Goal: Find specific page/section: Find specific page/section

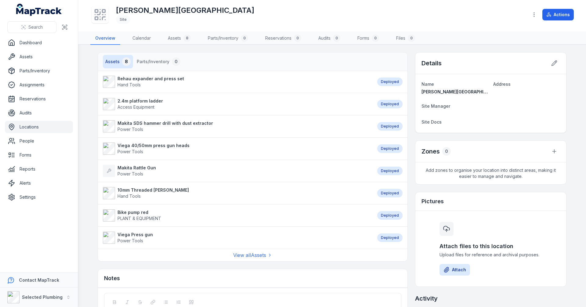
click at [85, 99] on main "Assets 8 Parts/Inventory 0 Rehau expander and press set Hand Tools Deployed 2.4…" at bounding box center [332, 176] width 508 height 262
drag, startPoint x: 30, startPoint y: 138, endPoint x: 89, endPoint y: 130, distance: 60.1
click at [30, 138] on link "People" at bounding box center [39, 141] width 68 height 12
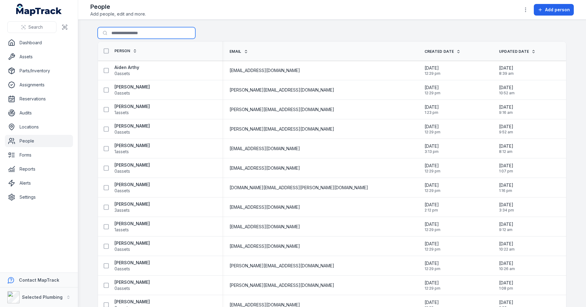
click at [128, 34] on input "Search for people" at bounding box center [147, 33] width 98 height 12
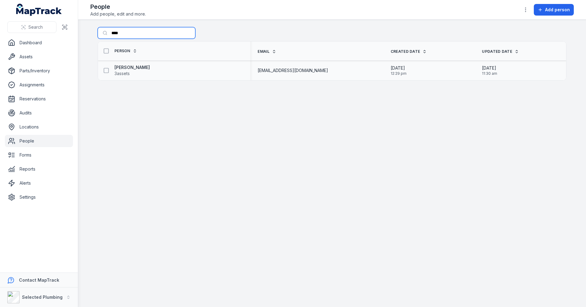
type input "****"
drag, startPoint x: 194, startPoint y: 68, endPoint x: 199, endPoint y: 70, distance: 5.3
click at [194, 68] on div "[PERSON_NAME] 3 assets" at bounding box center [171, 70] width 142 height 12
click at [124, 68] on strong "[PERSON_NAME]" at bounding box center [131, 67] width 35 height 6
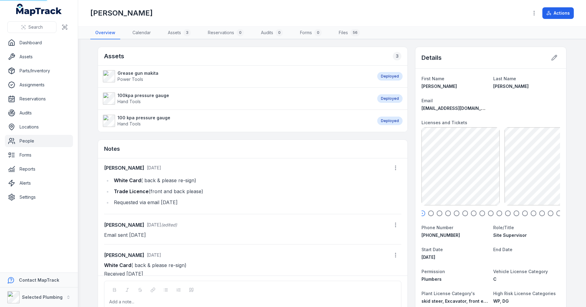
scroll to position [95, 0]
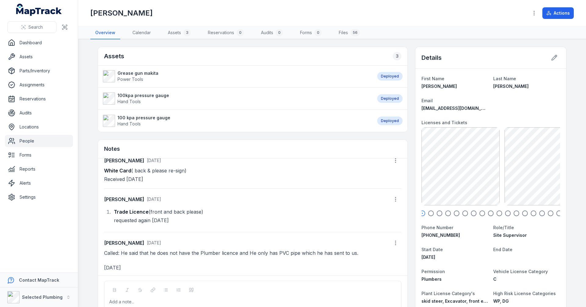
click at [428, 213] on icon "button" at bounding box center [431, 213] width 6 height 6
click at [436, 214] on icon "button" at bounding box center [439, 213] width 6 height 6
click at [446, 211] on icon "button" at bounding box center [448, 213] width 6 height 6
click at [454, 212] on icon "button" at bounding box center [456, 213] width 6 height 6
click at [463, 213] on icon "button" at bounding box center [465, 213] width 6 height 6
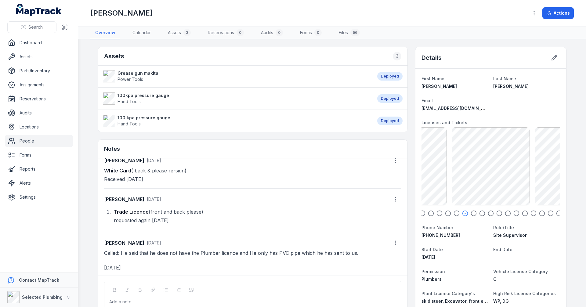
click at [472, 214] on icon "button" at bounding box center [473, 213] width 6 height 6
click at [480, 214] on icon "button" at bounding box center [482, 213] width 6 height 6
click at [490, 213] on icon "button" at bounding box center [490, 213] width 6 height 6
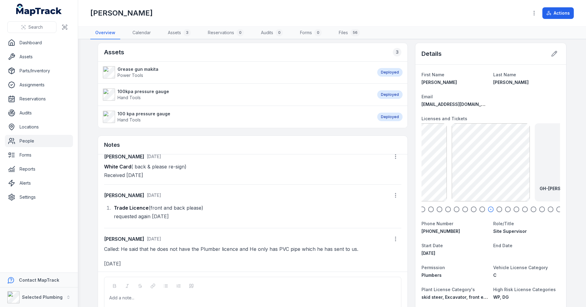
scroll to position [0, 0]
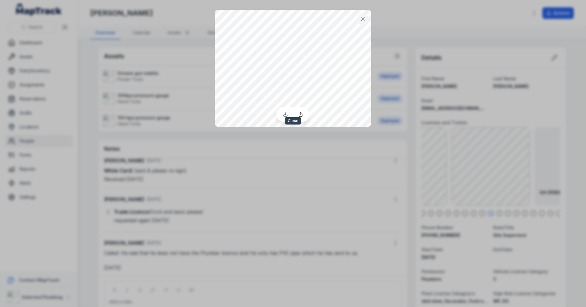
click at [363, 19] on icon at bounding box center [363, 19] width 6 height 6
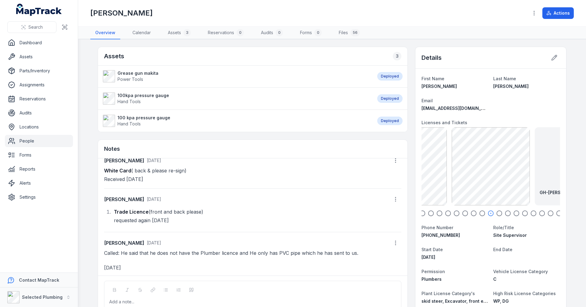
click at [86, 94] on main "Assets 3 Grease gun makita Power Tools Deployed 100kpa pressure gauge Hand Tool…" at bounding box center [332, 173] width 508 height 268
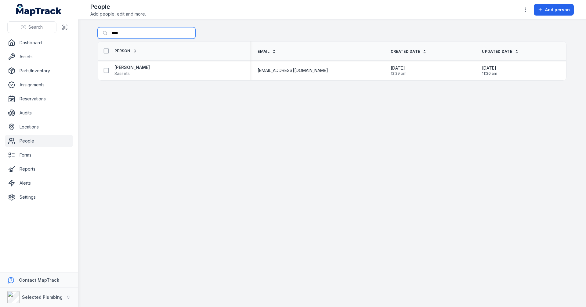
click at [123, 33] on input "****" at bounding box center [147, 33] width 98 height 12
drag, startPoint x: 124, startPoint y: 33, endPoint x: 107, endPoint y: 33, distance: 16.5
click at [108, 33] on input "****" at bounding box center [147, 33] width 98 height 12
type input "********"
click at [127, 69] on strong "[PERSON_NAME]" at bounding box center [131, 67] width 35 height 6
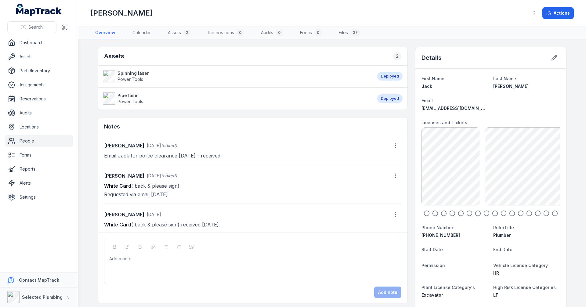
click at [423, 213] on icon "button" at bounding box center [426, 213] width 6 height 6
drag, startPoint x: 431, startPoint y: 213, endPoint x: 440, endPoint y: 214, distance: 9.2
click at [432, 213] on icon "button" at bounding box center [435, 213] width 6 height 6
click at [450, 214] on icon "button" at bounding box center [452, 213] width 6 height 6
click at [460, 213] on icon "button" at bounding box center [461, 213] width 6 height 6
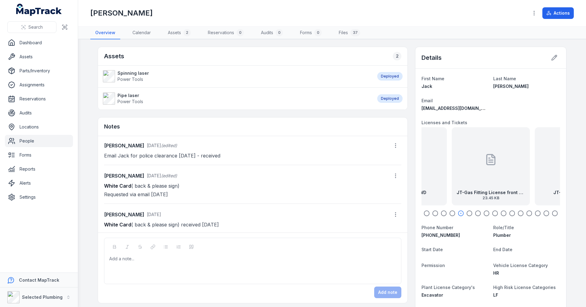
click at [467, 213] on icon "button" at bounding box center [469, 213] width 6 height 6
click at [475, 213] on icon "button" at bounding box center [478, 213] width 6 height 6
click at [484, 212] on icon "button" at bounding box center [486, 213] width 6 height 6
click at [493, 213] on icon "button" at bounding box center [495, 213] width 6 height 6
click at [501, 213] on icon "button" at bounding box center [503, 213] width 6 height 6
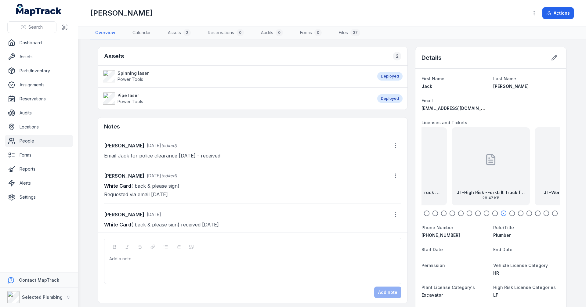
click at [510, 214] on icon "button" at bounding box center [512, 213] width 6 height 6
click at [519, 213] on icon "button" at bounding box center [520, 213] width 6 height 6
click at [528, 214] on icon "button" at bounding box center [529, 213] width 6 height 6
click at [536, 213] on icon "button" at bounding box center [537, 213] width 6 height 6
click at [545, 214] on icon "button" at bounding box center [546, 213] width 6 height 6
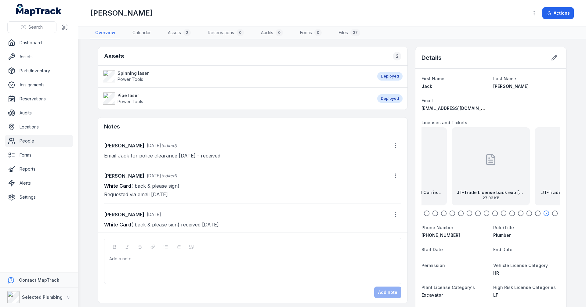
click at [553, 213] on icon "button" at bounding box center [554, 213] width 6 height 6
click at [459, 213] on icon "button" at bounding box center [461, 213] width 6 height 6
click at [468, 214] on icon "button" at bounding box center [469, 213] width 6 height 6
click at [459, 213] on icon "button" at bounding box center [461, 213] width 6 height 6
click at [476, 214] on icon "button" at bounding box center [478, 213] width 6 height 6
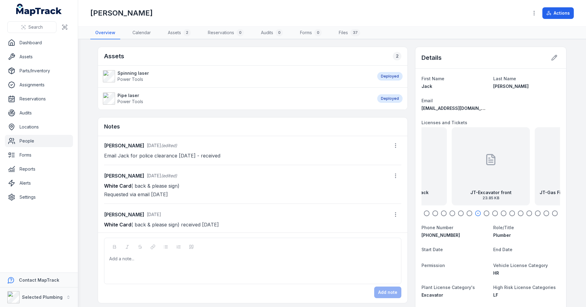
click at [472, 178] on div "JT-Excavator front 23.85 KB" at bounding box center [490, 166] width 78 height 78
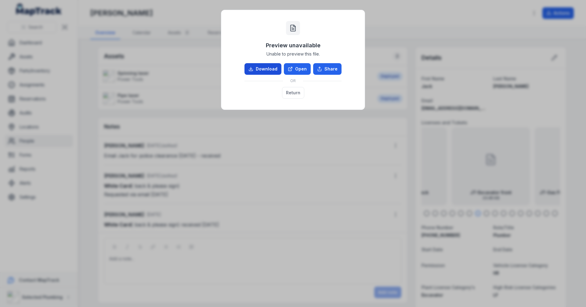
click at [268, 67] on link "Download" at bounding box center [262, 69] width 37 height 12
click at [271, 193] on div "Preview unavailable Unable to preview this file. Download Open Share OR Return" at bounding box center [293, 153] width 586 height 307
drag, startPoint x: 300, startPoint y: 94, endPoint x: 124, endPoint y: 113, distance: 176.7
click at [300, 94] on button "Return" at bounding box center [293, 93] width 22 height 12
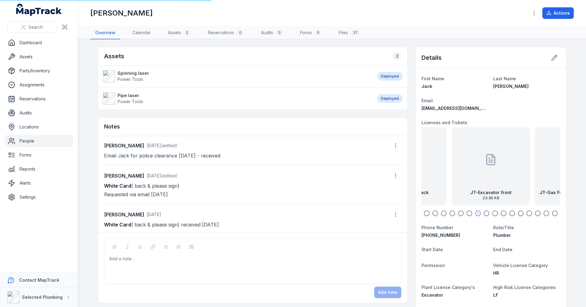
click at [83, 120] on main "Assets 2 Spinning laser Power Tools Deployed Pipe laser Power Tools Deployed No…" at bounding box center [332, 173] width 508 height 268
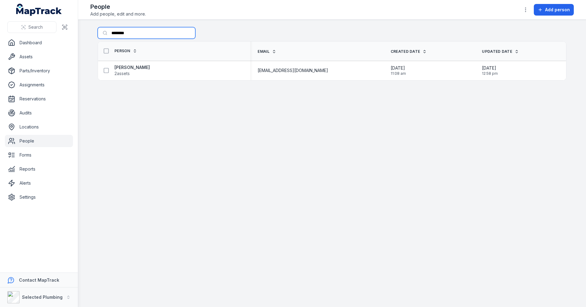
drag, startPoint x: 130, startPoint y: 32, endPoint x: 91, endPoint y: 32, distance: 38.4
click at [91, 32] on main "Search for people ******** Person Email Created Date Updated Date [PERSON_NAME]…" at bounding box center [332, 163] width 508 height 287
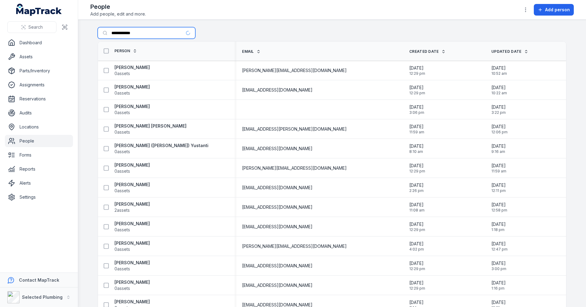
type input "**********"
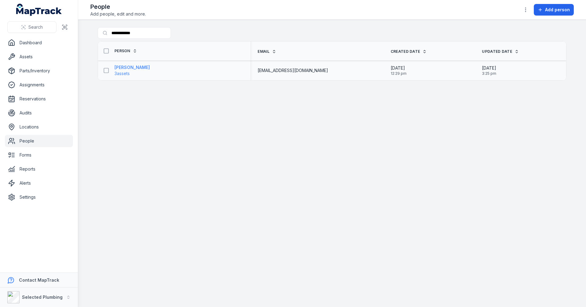
click at [145, 67] on strong "[PERSON_NAME]" at bounding box center [131, 67] width 35 height 6
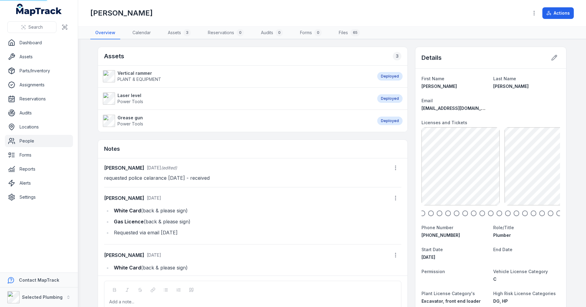
scroll to position [13, 0]
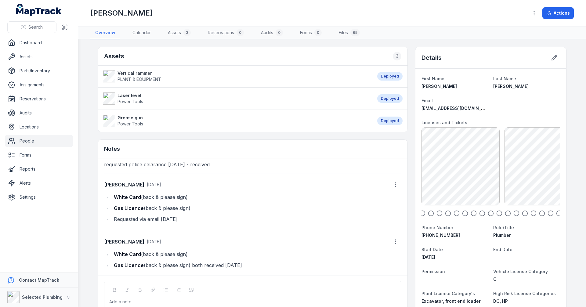
click at [91, 117] on main "Assets 3 Vertical rammer PLANT & EQUIPMENT Deployed Laser level Power Tools Dep…" at bounding box center [332, 173] width 508 height 268
